Goal: Task Accomplishment & Management: Manage account settings

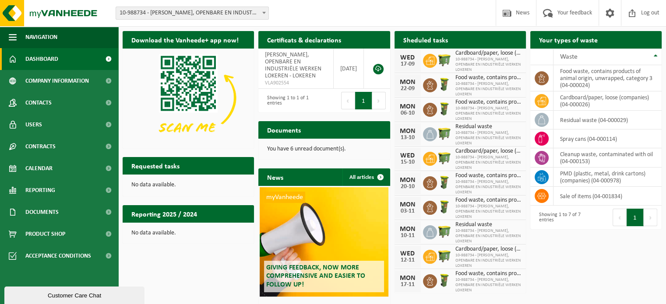
click at [468, 52] on span "Cardboard/paper, loose (companies)" at bounding box center [488, 53] width 66 height 7
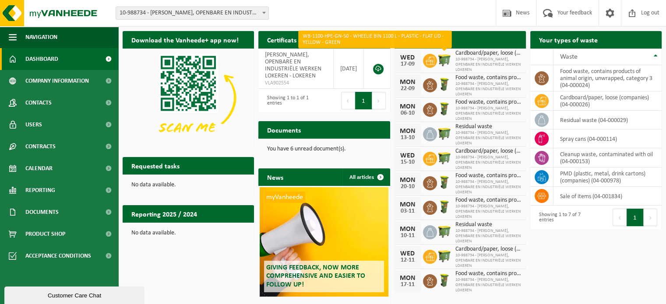
click at [447, 59] on img at bounding box center [444, 60] width 15 height 15
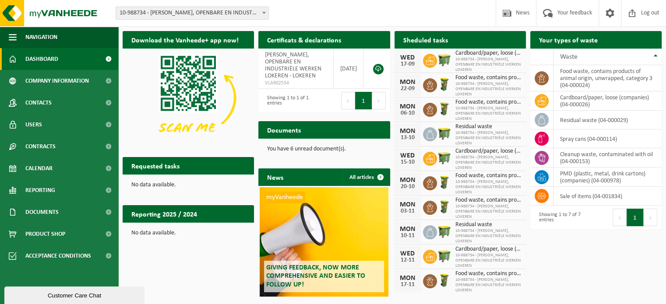
click at [407, 59] on div "WED" at bounding box center [408, 57] width 18 height 7
click at [425, 57] on icon at bounding box center [429, 60] width 9 height 9
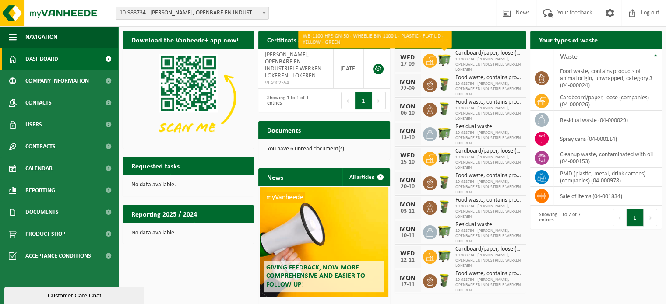
click at [449, 57] on img at bounding box center [444, 60] width 15 height 15
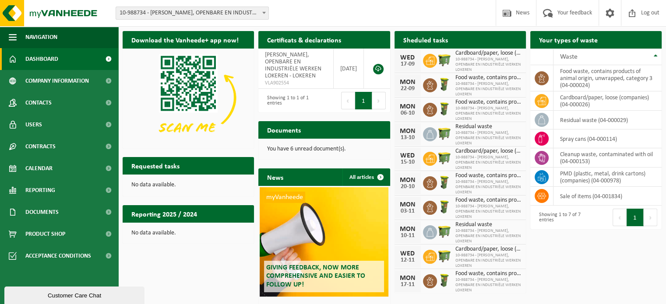
click at [459, 56] on span "Cardboard/paper, loose (companies)" at bounding box center [488, 53] width 66 height 7
drag, startPoint x: 413, startPoint y: 64, endPoint x: 404, endPoint y: 55, distance: 12.7
click at [404, 55] on div "WED 17-09" at bounding box center [407, 61] width 26 height 22
click at [404, 55] on div "WED" at bounding box center [408, 57] width 18 height 7
drag, startPoint x: 490, startPoint y: 70, endPoint x: 454, endPoint y: 53, distance: 40.1
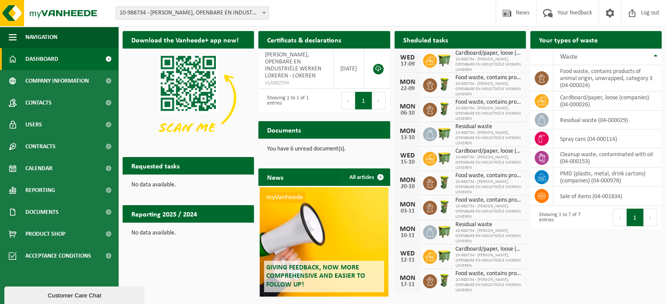
click at [454, 53] on div "Cardboard/paper, loose (companies) 10-988734 - VICTOR PEETERS, OPENBARE EN INDU…" at bounding box center [486, 61] width 70 height 24
click at [460, 81] on span "Food waste, contains products of animal origin, unwrapped, category 3" at bounding box center [488, 77] width 66 height 7
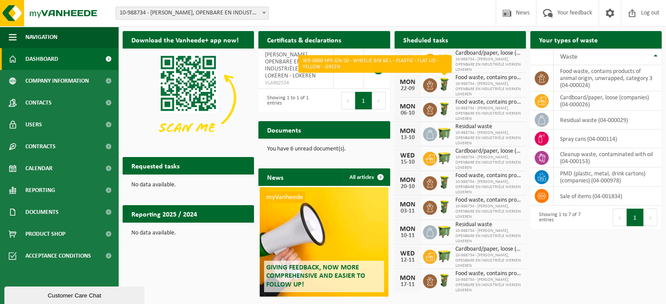
click at [435, 80] on div at bounding box center [430, 85] width 14 height 14
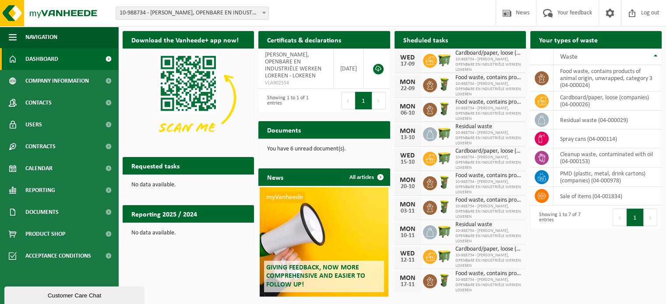
click at [410, 84] on div "MON" at bounding box center [408, 82] width 18 height 7
click at [449, 84] on img at bounding box center [444, 84] width 15 height 15
click at [433, 84] on icon at bounding box center [429, 85] width 9 height 9
drag, startPoint x: 417, startPoint y: 87, endPoint x: 397, endPoint y: 80, distance: 20.9
click at [397, 80] on div "MON 22-09" at bounding box center [407, 85] width 26 height 22
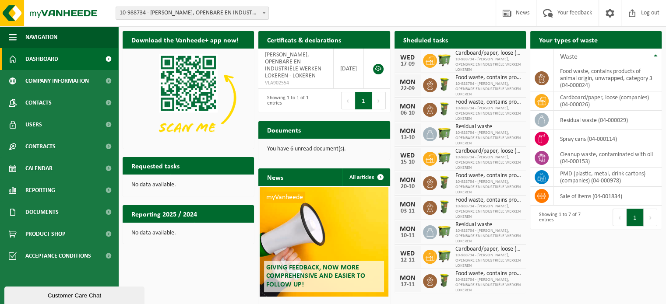
click at [401, 80] on div "MON" at bounding box center [408, 82] width 18 height 7
drag, startPoint x: 399, startPoint y: 81, endPoint x: 495, endPoint y: 94, distance: 96.2
click at [495, 94] on div "MON 22-09 Food waste, contains products of animal origin, unwrapped, category 3…" at bounding box center [459, 85] width 131 height 25
click at [495, 94] on span "10-988734 - VICTOR PEETERS, OPENBARE EN INDUSTRIËLE WERKEN LOKEREN" at bounding box center [488, 89] width 66 height 16
drag, startPoint x: 498, startPoint y: 94, endPoint x: 401, endPoint y: 75, distance: 99.0
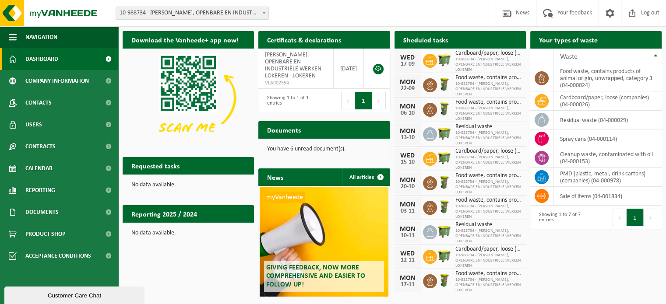
click at [401, 75] on div "MON 22-09 Food waste, contains products of animal origin, unwrapped, category 3…" at bounding box center [459, 85] width 131 height 25
click at [418, 85] on div "MON 22-09" at bounding box center [407, 85] width 26 height 22
click at [478, 90] on span "10-988734 - VICTOR PEETERS, OPENBARE EN INDUSTRIËLE WERKEN LOKEREN" at bounding box center [488, 89] width 66 height 16
click at [50, 164] on span "Calendar" at bounding box center [38, 169] width 27 height 22
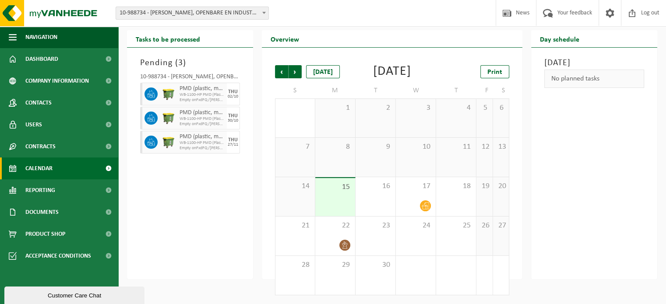
scroll to position [33, 0]
click at [337, 240] on div at bounding box center [334, 245] width 31 height 12
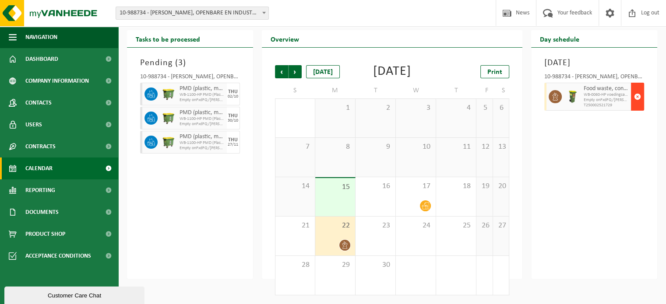
click at [638, 96] on span "button" at bounding box center [637, 97] width 7 height 18
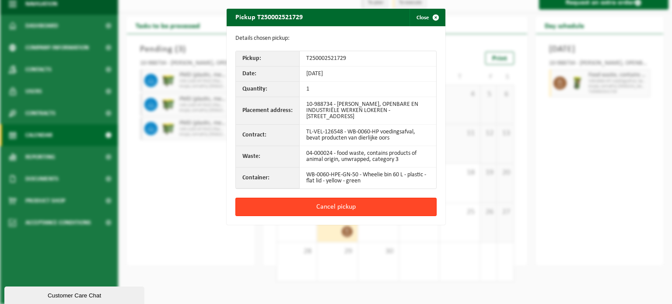
click at [341, 208] on button "Cancel pickup" at bounding box center [335, 207] width 201 height 18
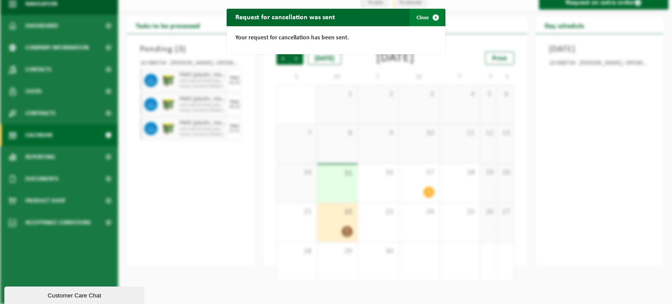
click at [434, 17] on span "button" at bounding box center [436, 18] width 18 height 18
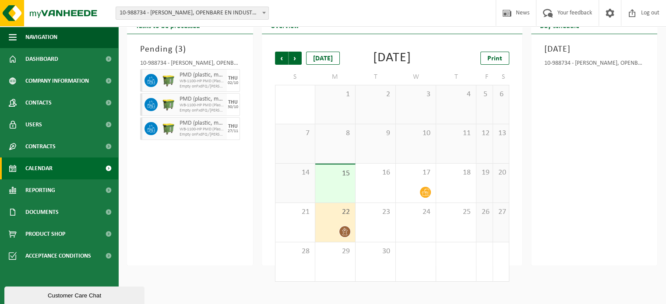
click at [235, 199] on div "Pending ( 3 ) 10-988734 - [PERSON_NAME], OPENBARE EN INDUSTRIËLE WERKEN LOKEREN…" at bounding box center [190, 149] width 126 height 231
click at [412, 198] on div "17" at bounding box center [416, 183] width 40 height 39
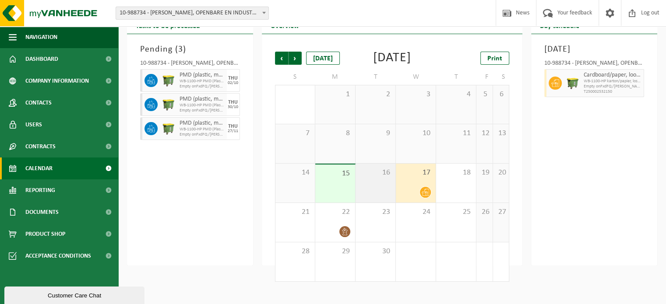
click at [383, 203] on div "16" at bounding box center [375, 183] width 40 height 39
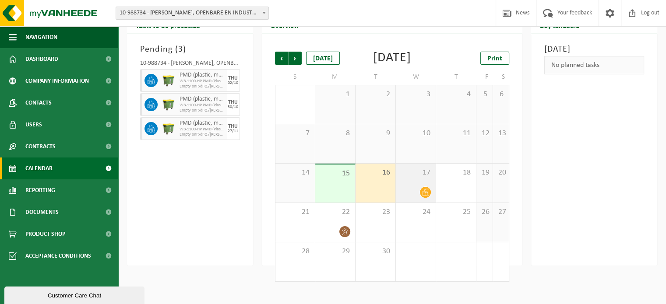
click at [408, 199] on div "17" at bounding box center [416, 183] width 40 height 39
